Goal: Task Accomplishment & Management: Use online tool/utility

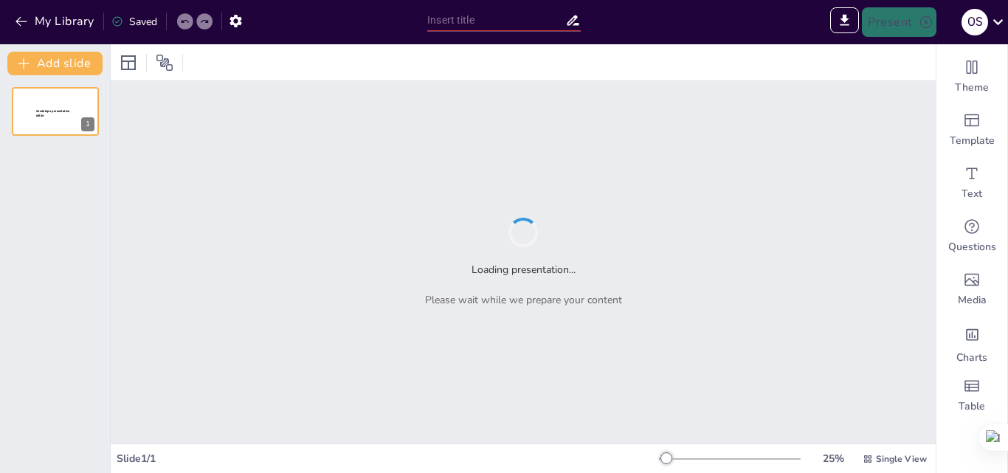
type input "Эмоциональная фразеология как инструмент когнитивного моделирования в политичес…"
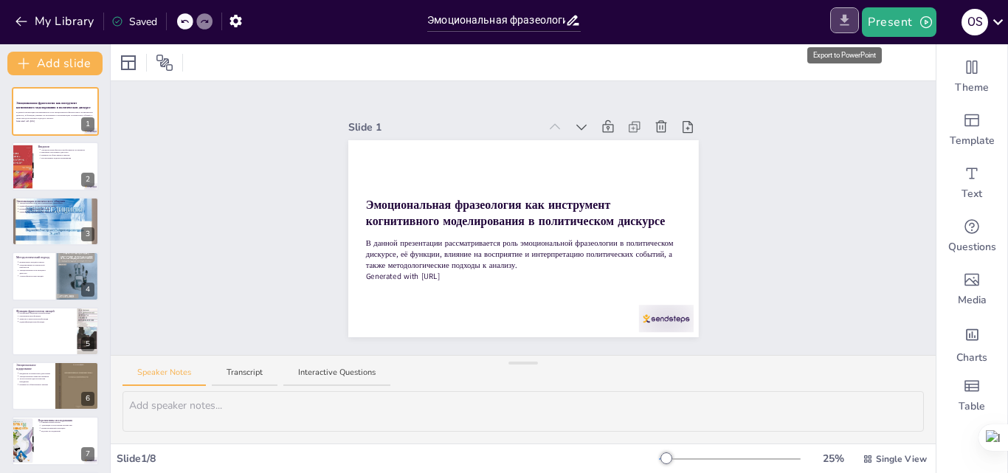
click at [840, 16] on icon "Export to PowerPoint" at bounding box center [844, 20] width 15 height 15
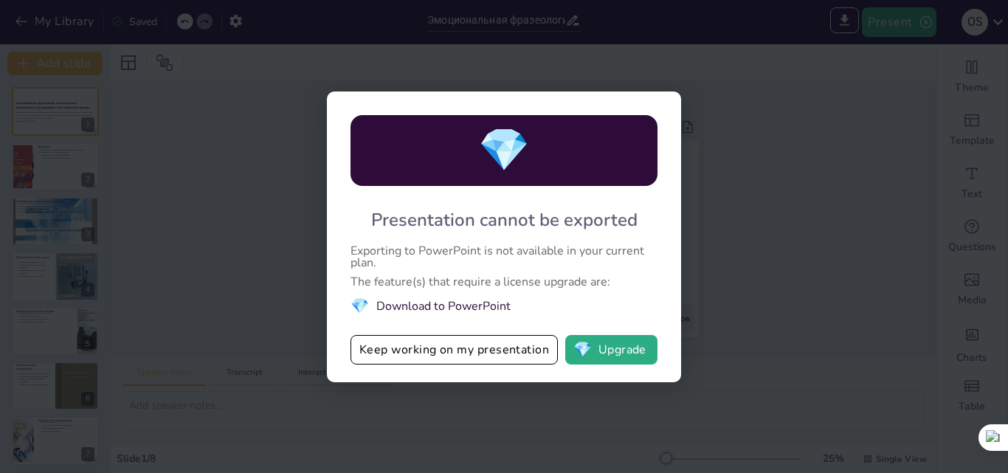
click at [755, 159] on div "💎 Presentation cannot be exported Exporting to PowerPoint is not available in y…" at bounding box center [504, 236] width 1008 height 473
click at [685, 286] on div "💎 Presentation cannot be exported Exporting to PowerPoint is not available in y…" at bounding box center [504, 236] width 1008 height 473
click at [625, 342] on button "💎 Upgrade" at bounding box center [611, 350] width 92 height 30
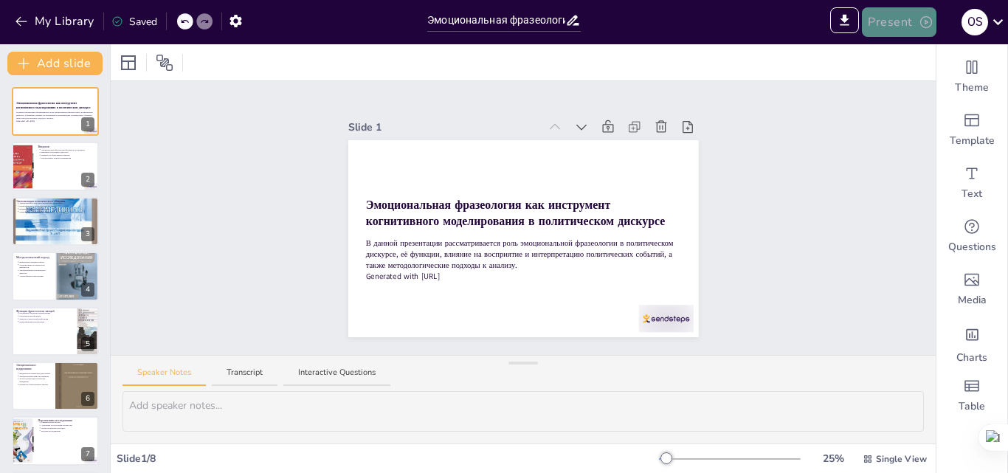
click at [895, 21] on button "Present" at bounding box center [899, 22] width 74 height 30
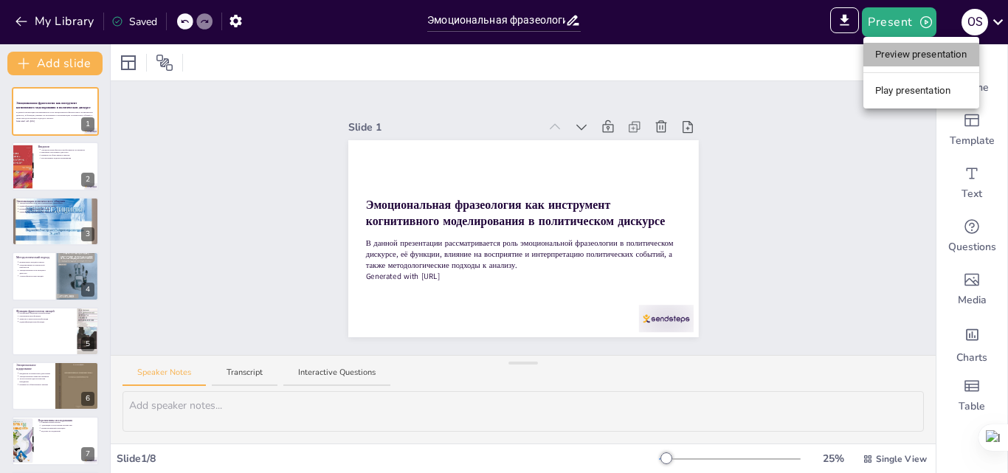
click at [900, 55] on li "Preview presentation" at bounding box center [921, 55] width 116 height 24
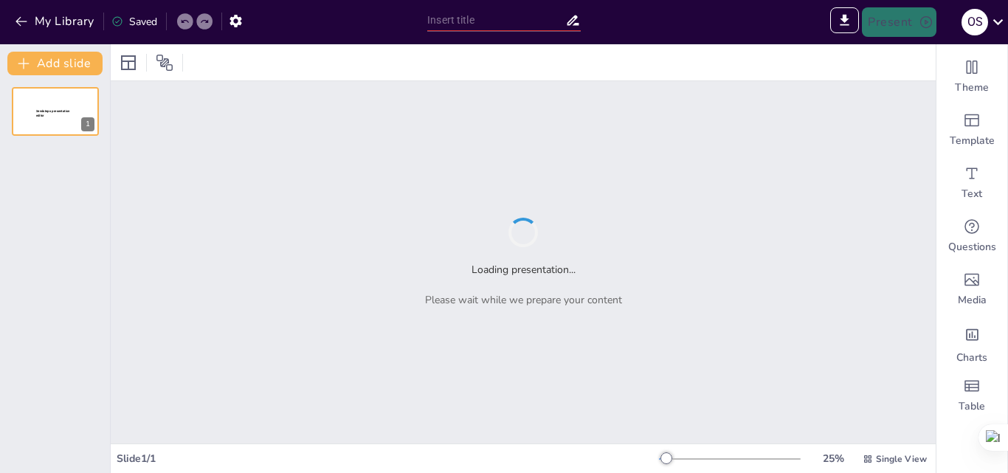
type input "Sendsteps presentation"
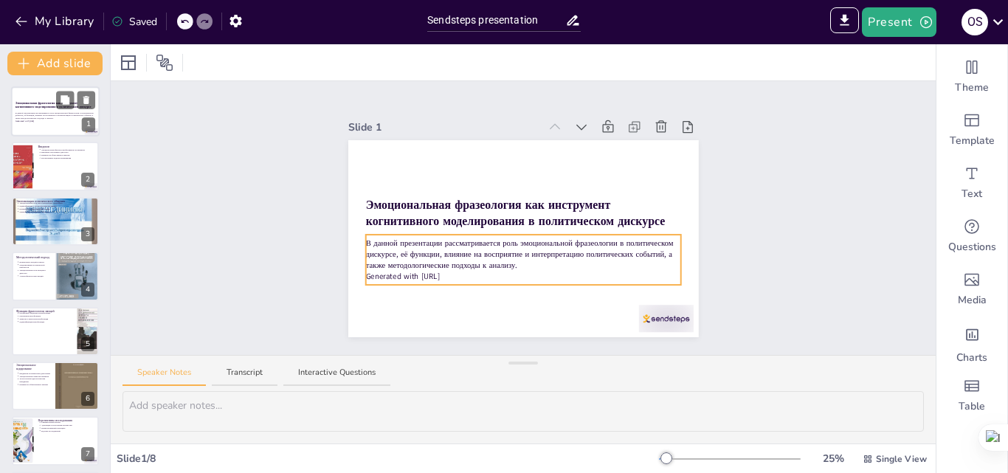
click at [46, 111] on p "В данной презентации рассматривается роль эмоциональной фразеологии в политичес…" at bounding box center [55, 115] width 80 height 8
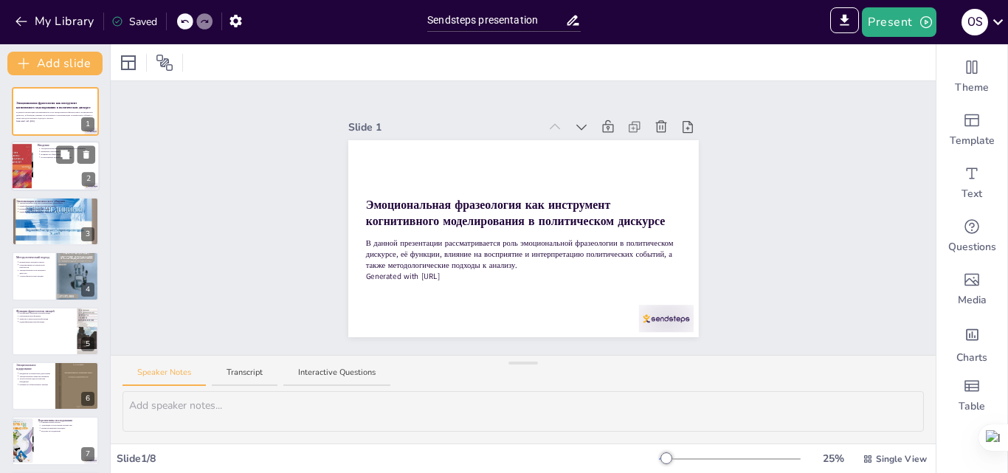
click at [56, 178] on div at bounding box center [55, 167] width 89 height 50
type textarea "Loremipsumdol sitametcons adipis elitsedd eius t incididuntut laboreetdo magnaa…"
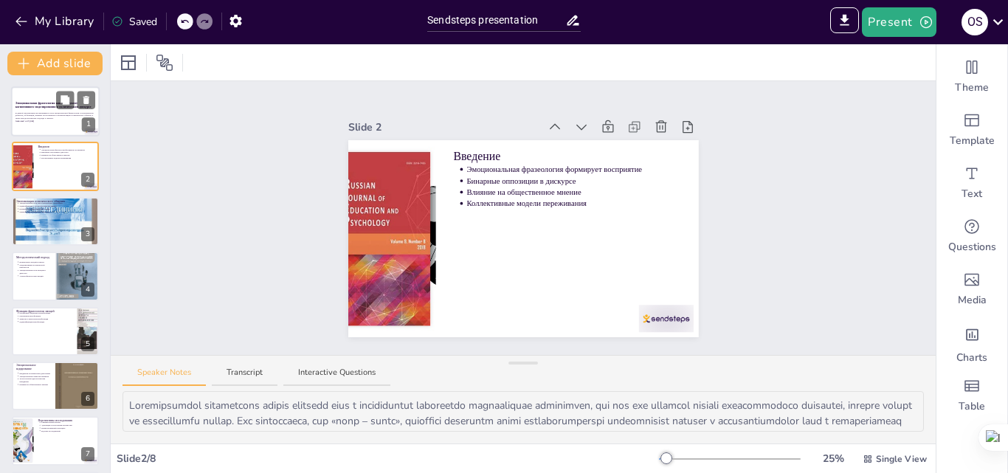
click at [47, 114] on p "В данной презентации рассматривается роль эмоциональной фразеологии в политичес…" at bounding box center [55, 115] width 80 height 8
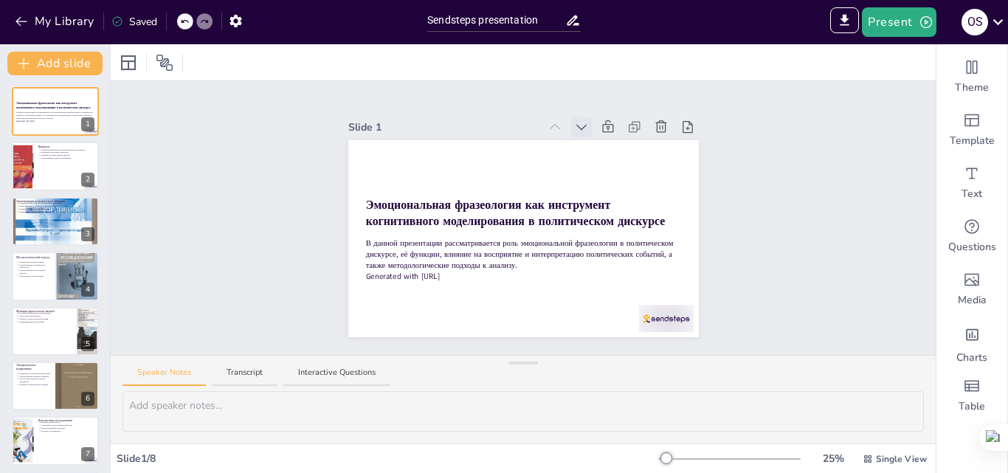
click at [577, 120] on icon at bounding box center [581, 127] width 15 height 15
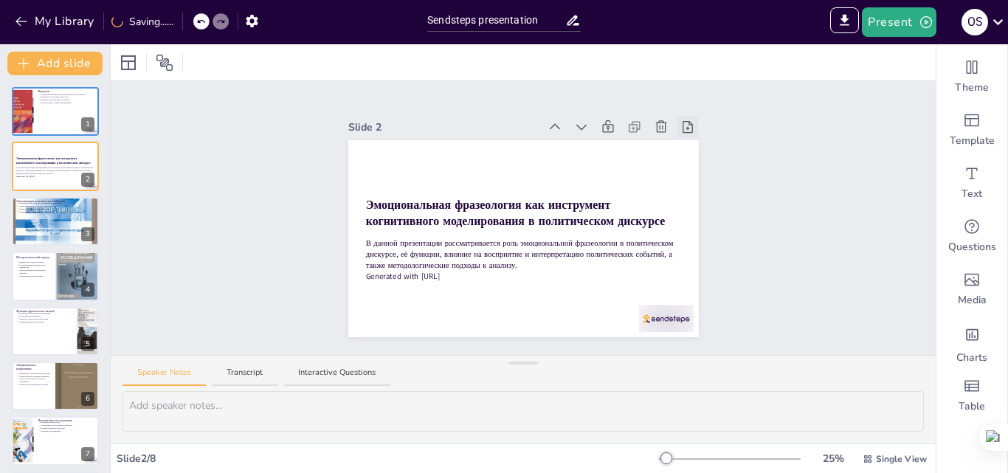
click at [682, 122] on icon at bounding box center [687, 127] width 15 height 15
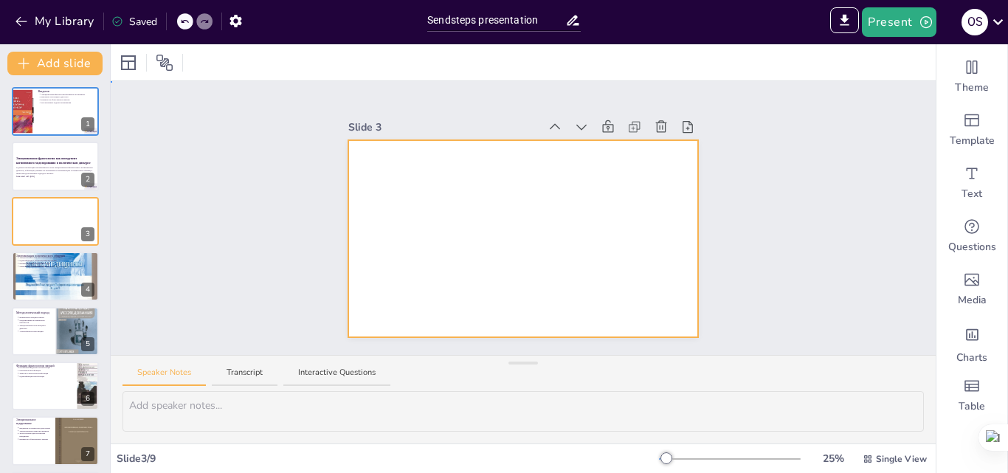
click at [416, 215] on div at bounding box center [523, 238] width 350 height 197
click at [654, 124] on icon at bounding box center [661, 127] width 15 height 15
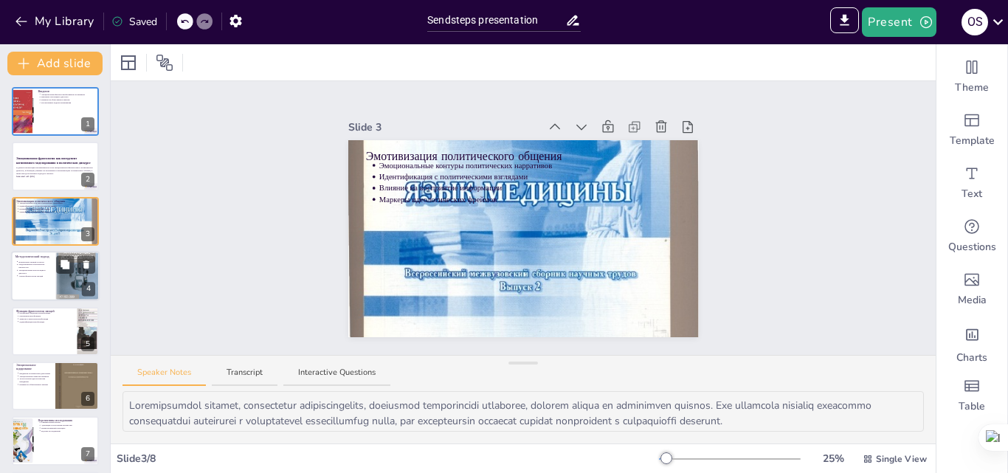
click at [55, 277] on div at bounding box center [55, 276] width 89 height 50
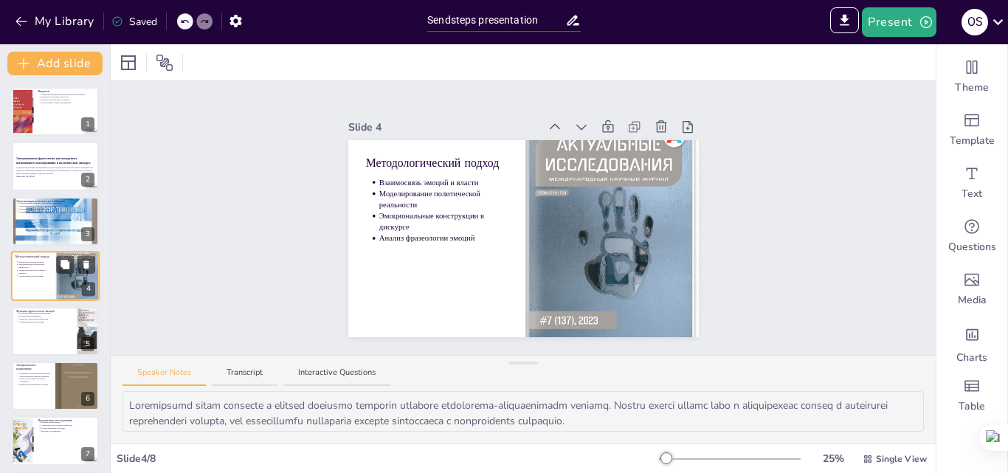
scroll to position [2, 0]
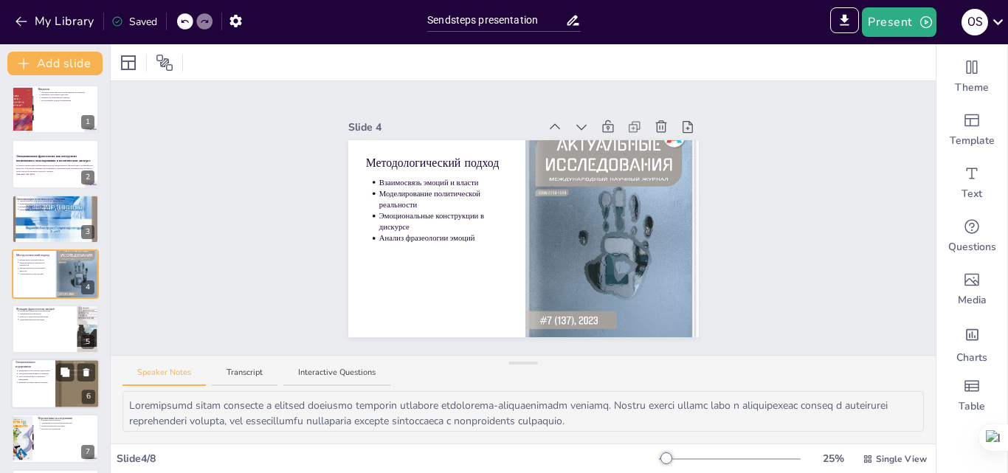
click at [62, 383] on div at bounding box center [77, 383] width 44 height 63
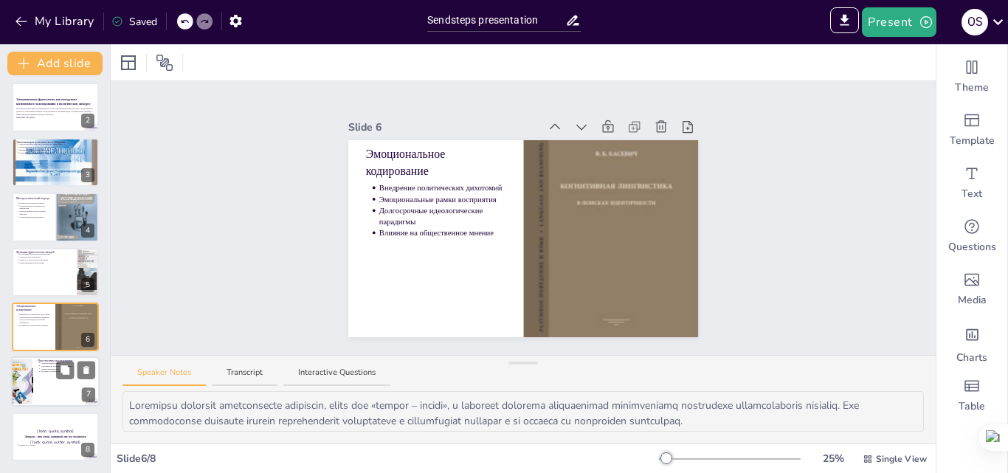
type textarea "Loremipsumdol sitame consectet-adipiscingeli seddoeiusmod temporincidid utlabor…"
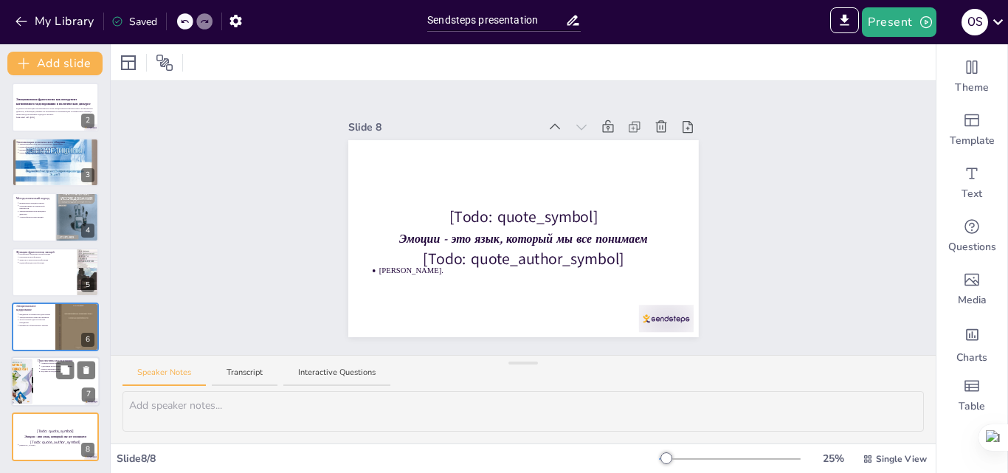
type textarea "Loremipsumdol sitame consectet-adipiscingeli seddoeiusmod temporincidid utlabor…"
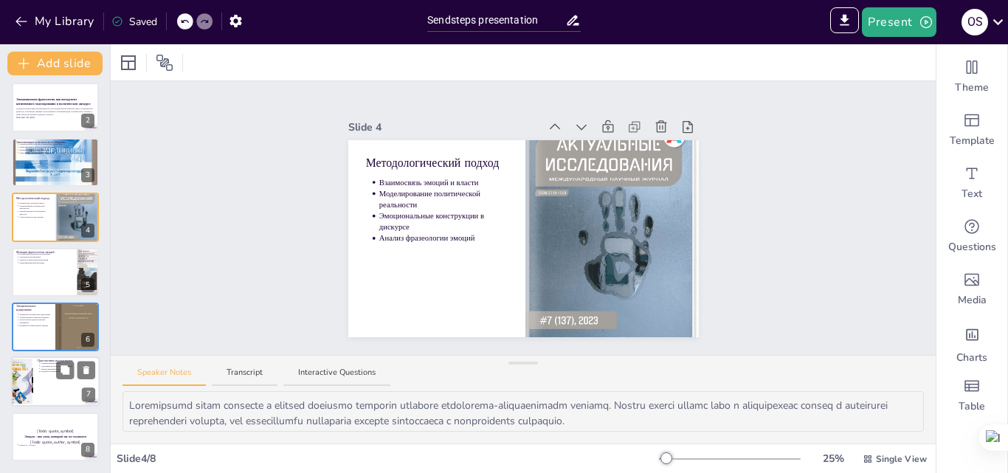
type textarea "Loremipsumdol sitamet, consectetur adipiscingelits, doeiusmod temporincidi utla…"
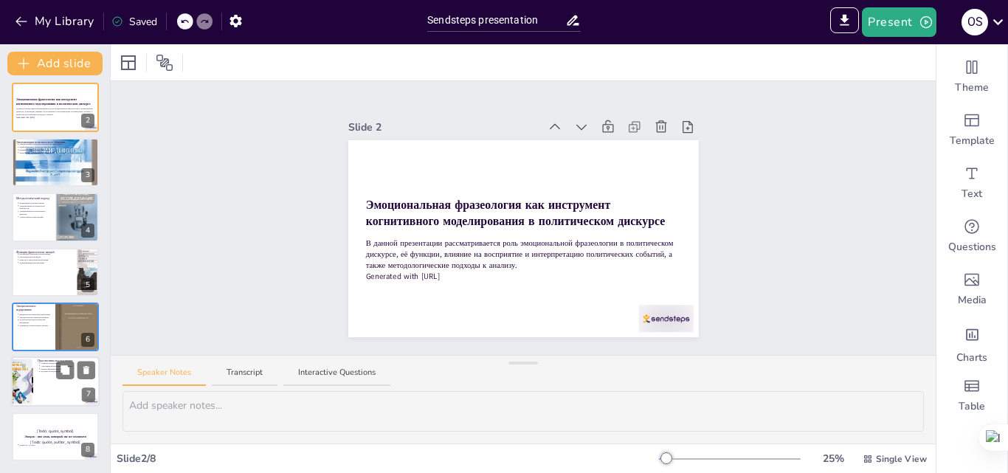
type textarea "Loremipsumdol sitametcons adipis elitsedd eius t incididuntut laboreetdo magnaa…"
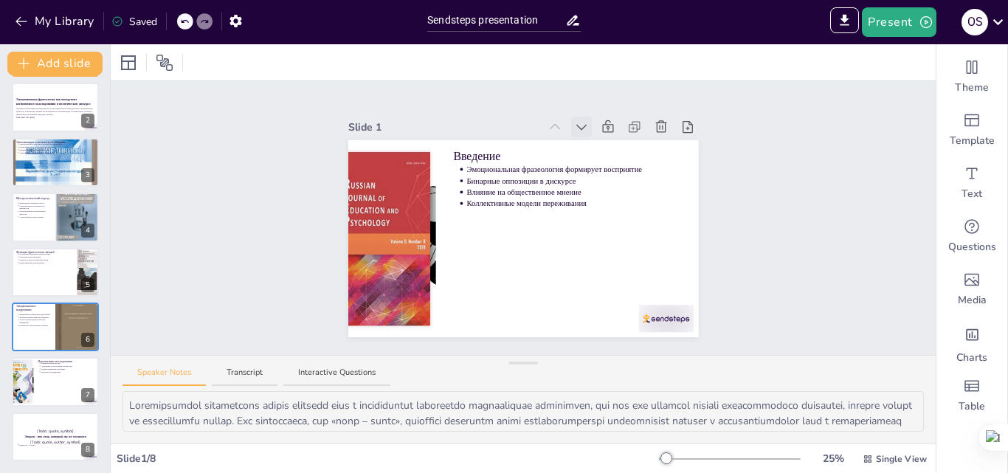
click at [574, 125] on icon at bounding box center [581, 127] width 15 height 15
